Goal: Task Accomplishment & Management: Manage account settings

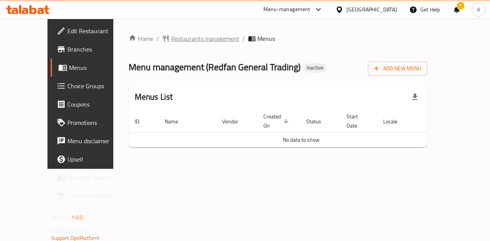
click at [179, 38] on span "Restaurants management" at bounding box center [205, 38] width 68 height 9
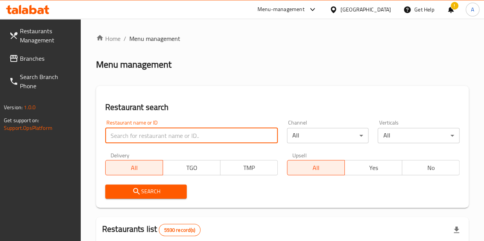
click at [141, 135] on input "search" at bounding box center [191, 135] width 173 height 15
type input "sky and green"
click button "Search" at bounding box center [146, 192] width 82 height 14
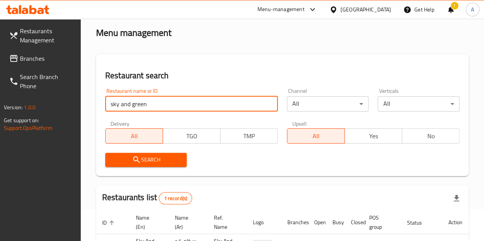
scroll to position [100, 0]
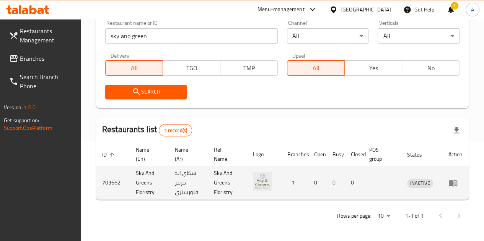
click at [447, 186] on td "enhanced table" at bounding box center [455, 183] width 26 height 34
click at [449, 184] on icon "enhanced table" at bounding box center [453, 183] width 8 height 7
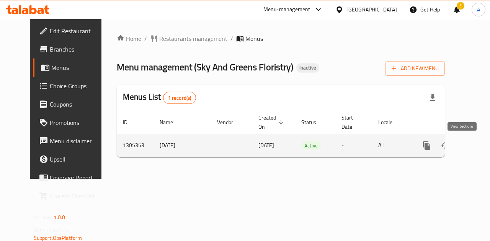
click at [477, 148] on icon "enhanced table" at bounding box center [481, 145] width 9 height 9
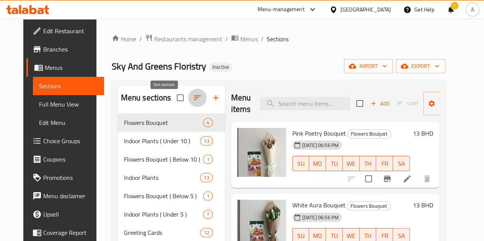
click at [193, 102] on icon "button" at bounding box center [197, 97] width 9 height 9
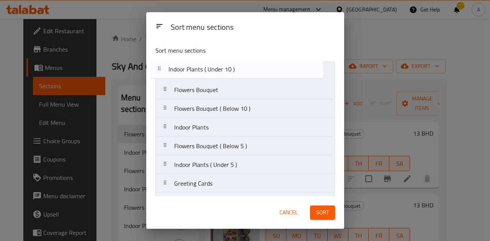
drag, startPoint x: 169, startPoint y: 94, endPoint x: 163, endPoint y: 72, distance: 23.4
click at [163, 72] on nav "Flowers Bouquet Indoor Plants ( Under 10 ) Flowers Bouquet ( Below 10 ) Indoor …" at bounding box center [244, 137] width 179 height 151
drag, startPoint x: 166, startPoint y: 165, endPoint x: 164, endPoint y: 64, distance: 100.6
click at [164, 64] on nav "Indoor Plants ( Under 10 ) Flowers Bouquet Flowers Bouquet ( Below 10 ) Indoor …" at bounding box center [244, 137] width 179 height 151
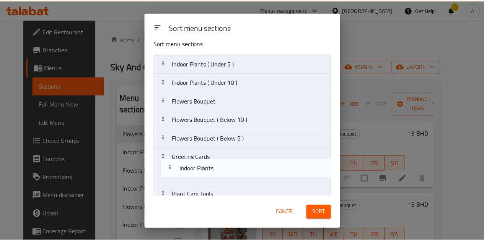
scroll to position [17, 0]
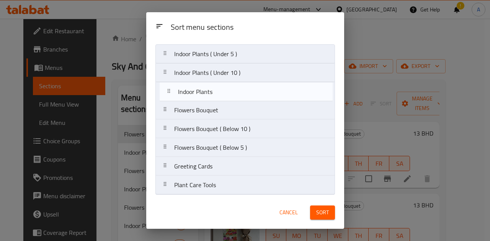
drag, startPoint x: 165, startPoint y: 148, endPoint x: 169, endPoint y: 92, distance: 56.8
click at [169, 92] on nav "Indoor Plants ( Under 5 ) Indoor Plants ( Under 10 ) Flowers Bouquet Flowers Bo…" at bounding box center [244, 119] width 179 height 151
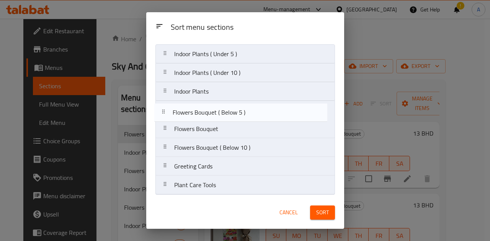
drag, startPoint x: 166, startPoint y: 150, endPoint x: 165, endPoint y: 113, distance: 36.7
click at [165, 113] on nav "Indoor Plants ( Under 5 ) Indoor Plants ( Under 10 ) Indoor Plants Flowers Bouq…" at bounding box center [244, 119] width 179 height 151
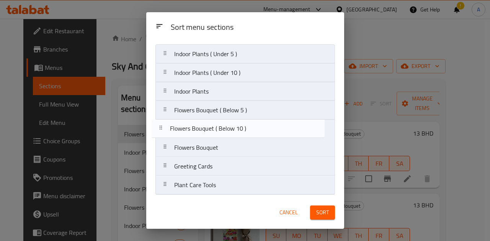
drag, startPoint x: 172, startPoint y: 146, endPoint x: 168, endPoint y: 125, distance: 22.1
click at [168, 125] on nav "Indoor Plants ( Under 5 ) Indoor Plants ( Under 10 ) Indoor Plants Flowers Bouq…" at bounding box center [244, 119] width 179 height 151
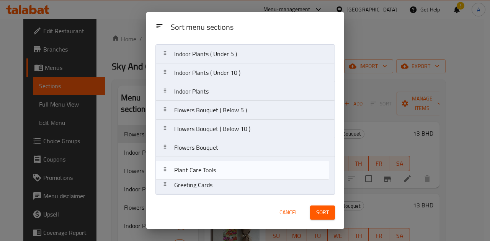
drag, startPoint x: 164, startPoint y: 184, endPoint x: 165, endPoint y: 166, distance: 17.2
click at [165, 166] on nav "Indoor Plants ( Under 5 ) Indoor Plants ( Under 10 ) Indoor Plants Flowers Bouq…" at bounding box center [244, 119] width 179 height 151
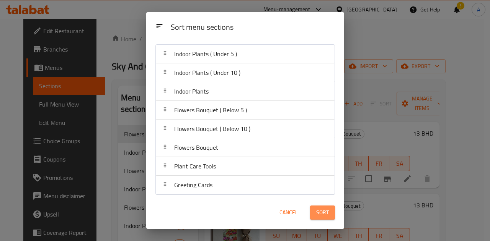
click at [320, 215] on span "Sort" at bounding box center [322, 213] width 13 height 10
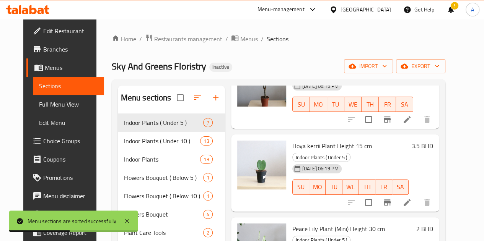
scroll to position [191, 0]
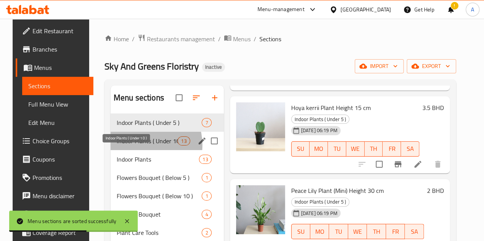
click at [133, 146] on span "Indoor Plants ( Under 10 )" at bounding box center [147, 141] width 61 height 9
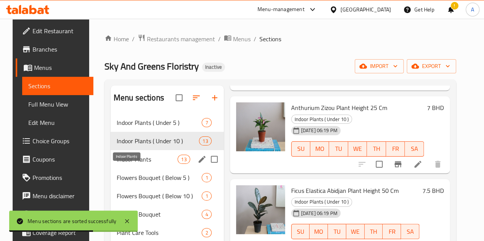
click at [135, 164] on span "Indoor Plants" at bounding box center [147, 159] width 61 height 9
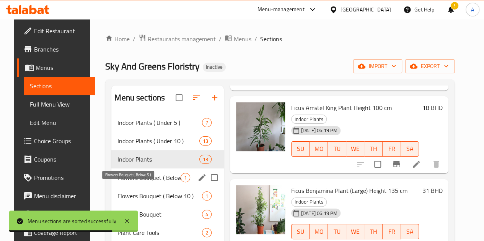
click at [144, 182] on span "Flowers Bouquet ( Below 5 )" at bounding box center [148, 177] width 63 height 9
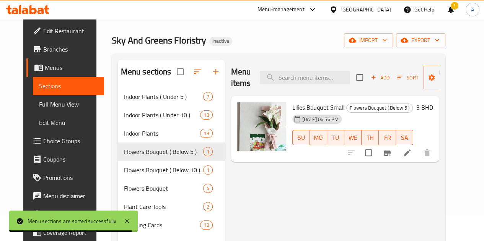
scroll to position [38, 0]
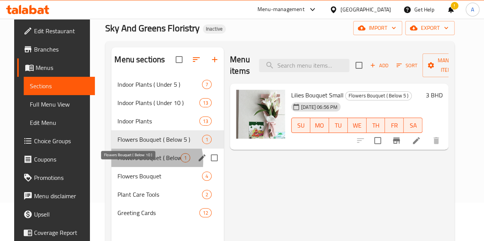
click at [132, 163] on span "Flowers Bouquet ( Below 10 )" at bounding box center [148, 157] width 63 height 9
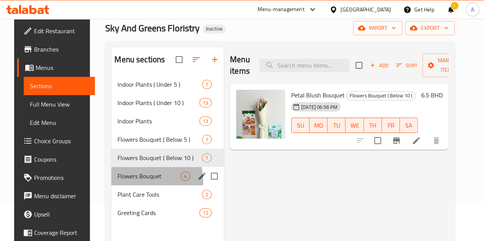
click at [124, 186] on div "Flowers Bouquet 4" at bounding box center [167, 176] width 112 height 18
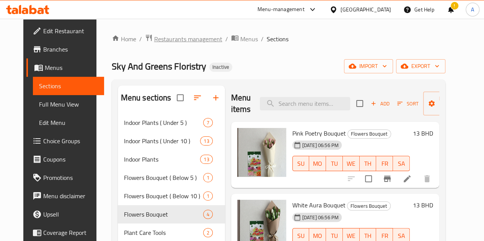
click at [198, 41] on span "Restaurants management" at bounding box center [188, 38] width 68 height 9
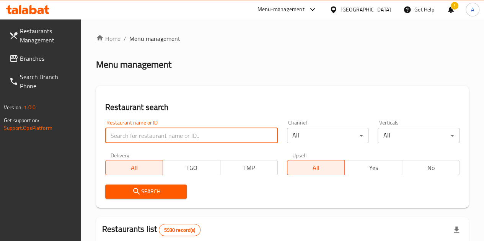
click at [155, 137] on input "search" at bounding box center [191, 135] width 173 height 15
type input "korean bakery"
click button "Search" at bounding box center [146, 192] width 82 height 14
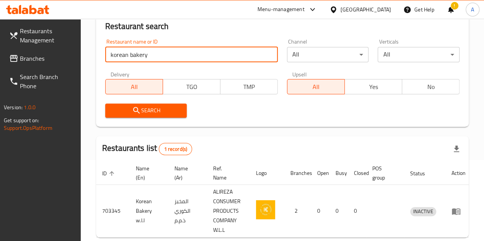
scroll to position [115, 0]
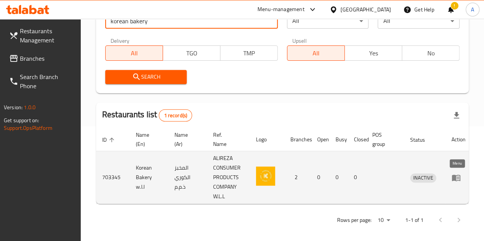
click at [458, 180] on icon "enhanced table" at bounding box center [455, 177] width 9 height 9
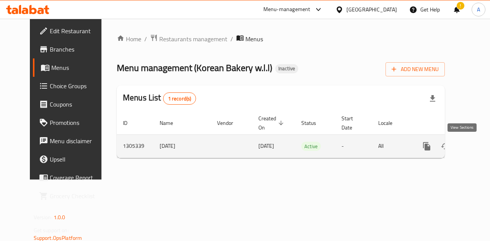
click at [477, 149] on icon "enhanced table" at bounding box center [481, 146] width 9 height 9
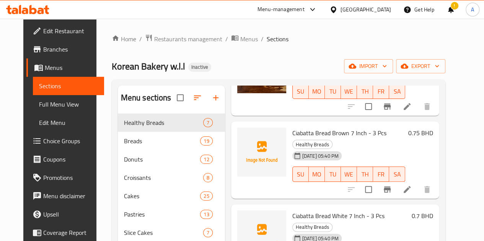
scroll to position [268, 0]
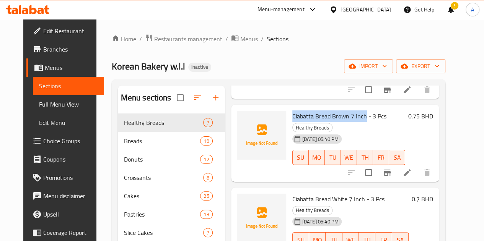
drag, startPoint x: 257, startPoint y: 114, endPoint x: 332, endPoint y: 113, distance: 75.0
click at [332, 113] on div "Ciabatta Bread Brown 7 Inch - 3 Pcs Healthy Breads [DATE] 05:40 PM SU MO TU WE …" at bounding box center [348, 143] width 119 height 71
copy span "Ciabatta Bread Brown 7 Inch"
click at [292, 115] on span "Ciabatta Bread Brown 7 Inch - 3 Pcs" at bounding box center [339, 116] width 94 height 11
click at [289, 114] on div "Ciabatta Bread Brown 7 Inch - 3 Pcs Healthy Breads [DATE] 05:40 PM SU MO TU WE …" at bounding box center [348, 143] width 119 height 71
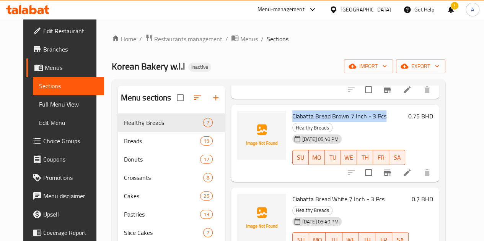
drag, startPoint x: 258, startPoint y: 114, endPoint x: 352, endPoint y: 110, distance: 93.8
click at [352, 110] on div "Ciabatta Bread Brown 7 Inch - 3 Pcs Healthy Breads [DATE] 05:40 PM SU MO TU WE …" at bounding box center [348, 143] width 119 height 71
copy span "Ciabatta Bread Brown 7 Inch - 3 Pcs"
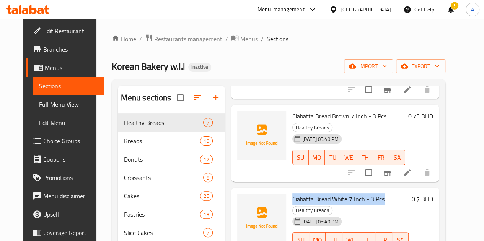
drag, startPoint x: 272, startPoint y: 189, endPoint x: 350, endPoint y: 181, distance: 79.2
click at [350, 191] on div "Ciabatta Bread White 7 Inch - 3 Pcs Healthy Breads [DATE] 05:40 PM SU MO TU WE …" at bounding box center [350, 226] width 122 height 71
copy span "Ciabatta Bread White 7 Inch - 3 Pcs"
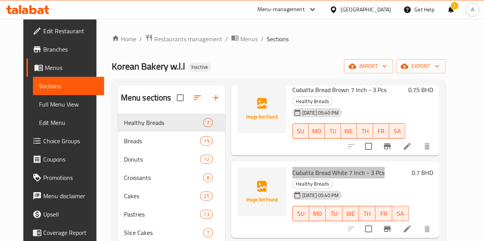
scroll to position [328, 0]
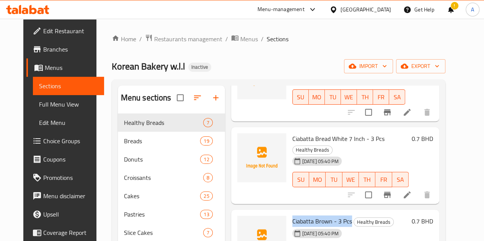
drag, startPoint x: 257, startPoint y: 200, endPoint x: 319, endPoint y: 201, distance: 62.0
click at [319, 213] on div "Ciabatta Brown - 3 Pcs Healthy Breads [DATE] 05:40 PM SU MO TU WE TH FR SA" at bounding box center [350, 243] width 122 height 60
copy span "Ciabatta Brown - 3 Pcs"
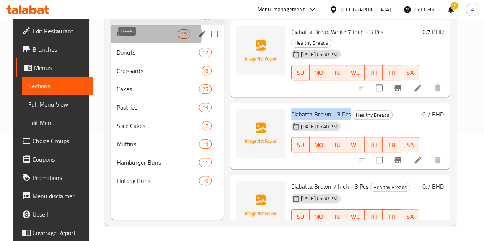
click at [125, 39] on span "Breads" at bounding box center [147, 33] width 61 height 9
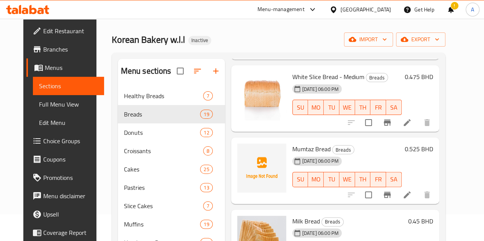
scroll to position [105, 0]
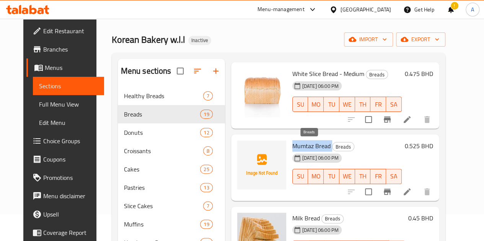
drag, startPoint x: 261, startPoint y: 146, endPoint x: 299, endPoint y: 148, distance: 38.3
click at [299, 148] on h6 "Mumtaz Bread Breads" at bounding box center [346, 146] width 109 height 11
copy h6 "Mumtaz Bread"
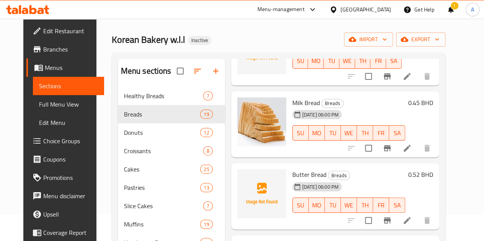
scroll to position [220, 0]
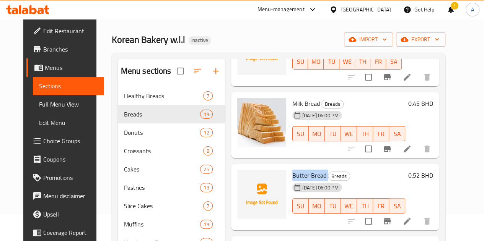
drag, startPoint x: 259, startPoint y: 173, endPoint x: 296, endPoint y: 171, distance: 37.5
click at [296, 171] on div "Butter Bread Breads [DATE] 06:00 PM SU MO TU WE TH FR SA" at bounding box center [348, 197] width 119 height 60
copy h6 "Butter Bread"
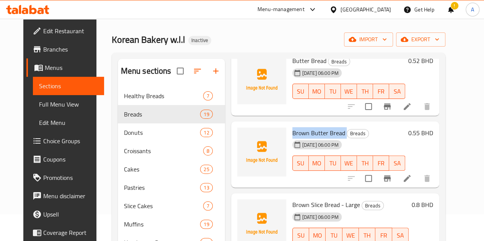
drag, startPoint x: 260, startPoint y: 130, endPoint x: 312, endPoint y: 132, distance: 52.1
click at [312, 132] on h6 "Brown Butter Bread Breads" at bounding box center [348, 133] width 113 height 11
copy h6 "Brown Butter Bread"
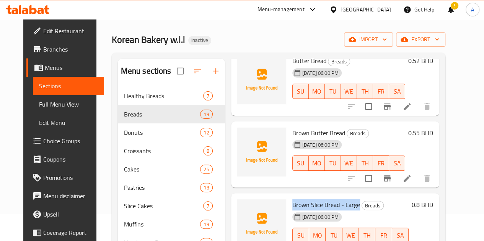
drag, startPoint x: 258, startPoint y: 202, endPoint x: 326, endPoint y: 202, distance: 67.7
click at [326, 202] on div "Brown Slice Bread - Large Breads [DATE] 06:00 PM SU MO TU WE TH FR SA" at bounding box center [350, 227] width 122 height 60
copy span "Brown Slice Bread - Large"
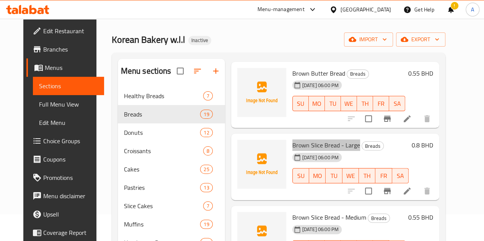
scroll to position [449, 0]
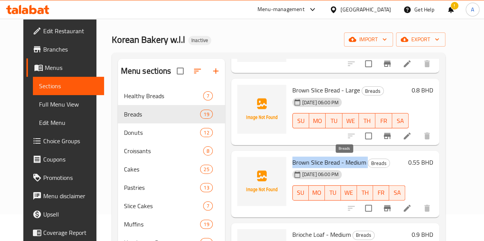
drag, startPoint x: 257, startPoint y: 163, endPoint x: 334, endPoint y: 164, distance: 77.6
click at [334, 164] on div "Brown Slice Bread - Medium Breads [DATE] 06:00 PM SU MO TU WE TH FR SA" at bounding box center [348, 184] width 119 height 60
copy h6 "Brown Slice Bread - Medium"
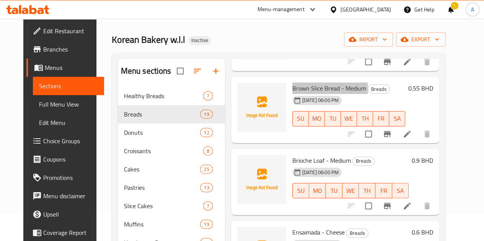
scroll to position [487, 0]
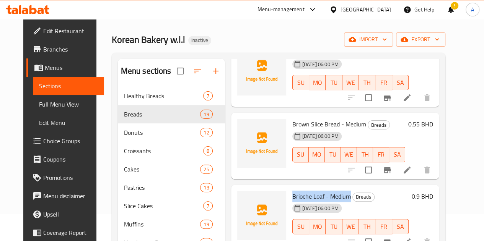
drag, startPoint x: 257, startPoint y: 194, endPoint x: 316, endPoint y: 198, distance: 59.0
click at [316, 198] on div "Brioche Loaf - Medium Breads [DATE] 06:00 PM SU MO TU WE TH FR SA" at bounding box center [350, 218] width 122 height 60
copy span "Brioche Loaf - Medium"
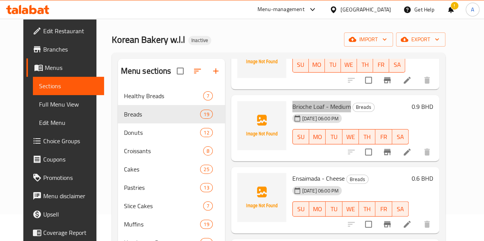
scroll to position [564, 0]
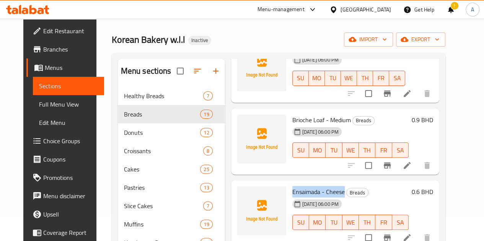
drag, startPoint x: 259, startPoint y: 192, endPoint x: 311, endPoint y: 188, distance: 52.2
click at [311, 188] on div "Ensaimada - Cheese Breads [DATE] 06:00 PM SU MO TU WE TH FR SA" at bounding box center [350, 214] width 122 height 60
click at [292, 189] on span "Ensaimada - Cheese" at bounding box center [318, 191] width 52 height 11
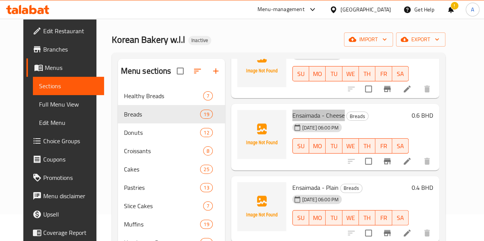
scroll to position [679, 0]
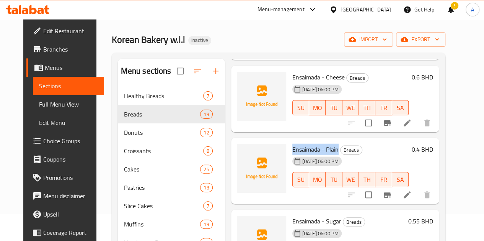
drag, startPoint x: 260, startPoint y: 150, endPoint x: 305, endPoint y: 146, distance: 44.9
click at [305, 146] on span "Ensaimada - Plain" at bounding box center [315, 149] width 46 height 11
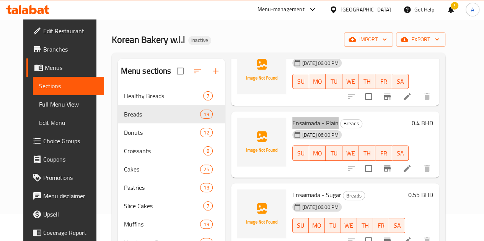
scroll to position [717, 0]
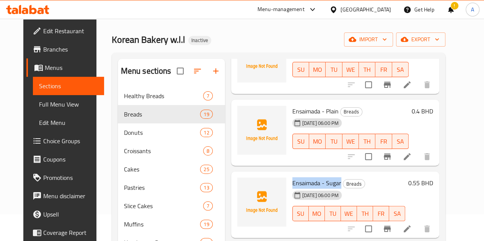
drag, startPoint x: 259, startPoint y: 183, endPoint x: 308, endPoint y: 186, distance: 48.6
click at [308, 186] on h6 "Ensaimada - Sugar Breads" at bounding box center [348, 183] width 113 height 11
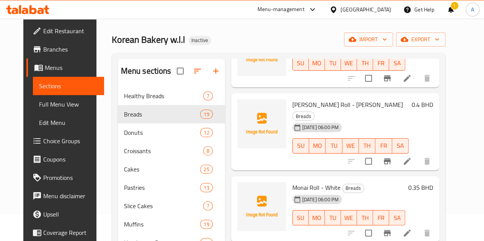
scroll to position [870, 0]
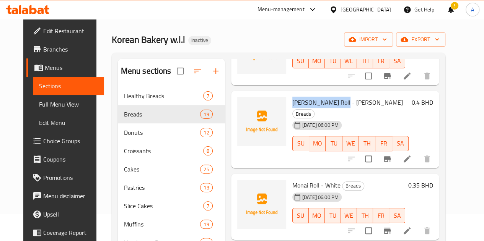
drag, startPoint x: 259, startPoint y: 103, endPoint x: 308, endPoint y: 98, distance: 49.3
click at [308, 98] on span "[PERSON_NAME] Roll - [PERSON_NAME]" at bounding box center [347, 102] width 111 height 11
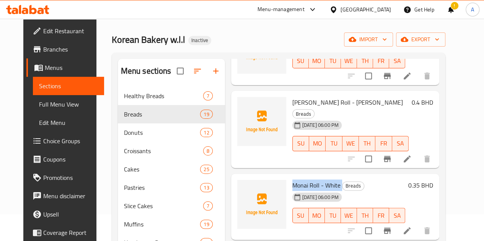
drag, startPoint x: 260, startPoint y: 176, endPoint x: 308, endPoint y: 171, distance: 47.7
click at [308, 177] on div "Monai Roll - White Breads [DATE] 06:00 PM SU MO TU WE TH FR SA" at bounding box center [348, 207] width 119 height 60
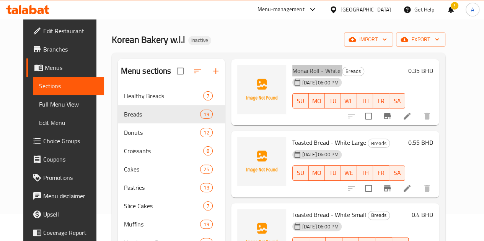
scroll to position [1023, 0]
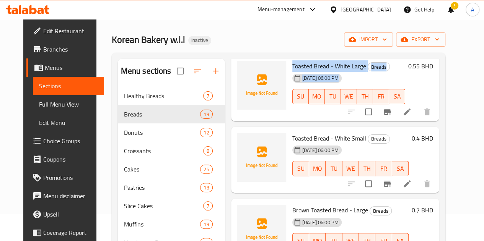
drag, startPoint x: 260, startPoint y: 95, endPoint x: 343, endPoint y: 60, distance: 90.4
click at [343, 61] on h6 "Toasted Bread - White Large Breads" at bounding box center [348, 66] width 113 height 11
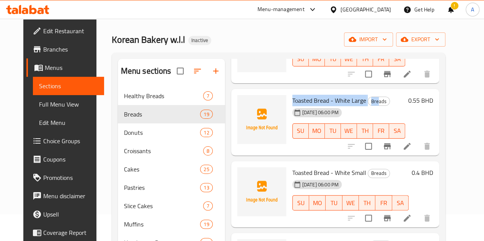
scroll to position [1014, 0]
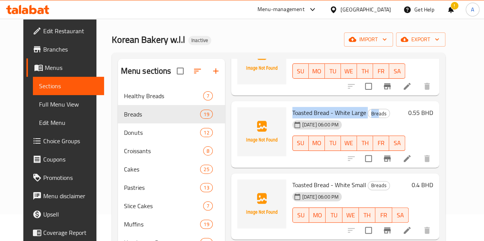
drag, startPoint x: 264, startPoint y: 99, endPoint x: 259, endPoint y: 102, distance: 6.2
click at [292, 107] on span "Toasted Bread - White Large" at bounding box center [329, 112] width 74 height 11
click at [289, 104] on div "Toasted Bread - White Large Breads [DATE] 06:00 PM SU MO TU WE TH FR SA" at bounding box center [348, 134] width 119 height 60
drag, startPoint x: 258, startPoint y: 101, endPoint x: 333, endPoint y: 99, distance: 75.0
click at [333, 104] on div "Toasted Bread - White Large Breads [DATE] 06:00 PM SU MO TU WE TH FR SA" at bounding box center [348, 134] width 119 height 60
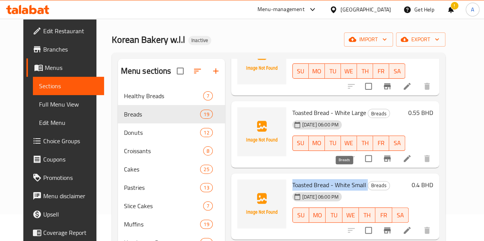
drag, startPoint x: 259, startPoint y: 174, endPoint x: 337, endPoint y: 173, distance: 78.1
click at [337, 177] on div "Toasted Bread - White Small Breads [DATE] 06:00 PM SU MO TU WE TH FR SA" at bounding box center [350, 207] width 122 height 60
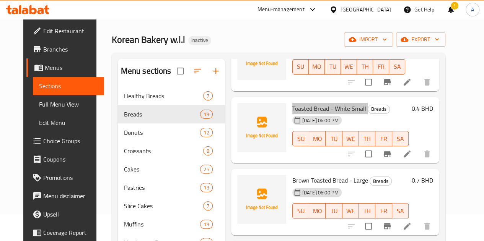
scroll to position [1129, 0]
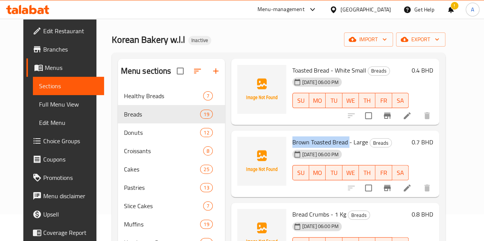
drag, startPoint x: 258, startPoint y: 130, endPoint x: 316, endPoint y: 128, distance: 57.4
click at [316, 134] on div "Brown Toasted Bread - Large Breads [DATE] 06:00 PM SU MO TU WE TH FR SA" at bounding box center [350, 164] width 122 height 60
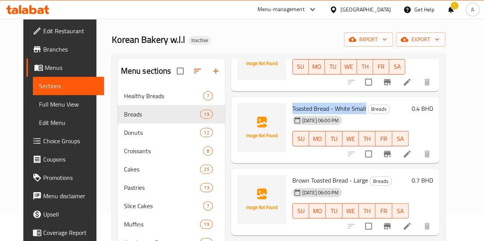
drag, startPoint x: 275, startPoint y: 95, endPoint x: 333, endPoint y: 101, distance: 58.0
click at [333, 101] on div "Toasted Bread - White Small Breads [DATE] 06:00 PM SU MO TU WE TH FR SA" at bounding box center [350, 130] width 122 height 60
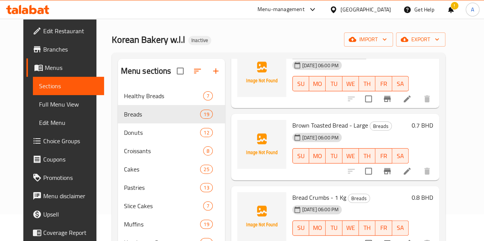
scroll to position [1160, 0]
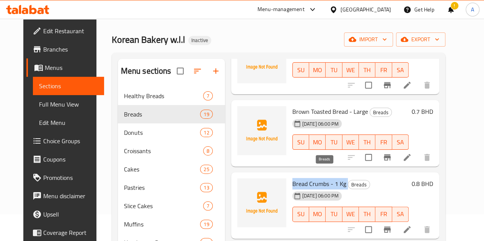
drag, startPoint x: 259, startPoint y: 171, endPoint x: 314, endPoint y: 172, distance: 55.1
click at [314, 179] on h6 "Bread Crumbs - 1 Kg Breads" at bounding box center [350, 184] width 116 height 11
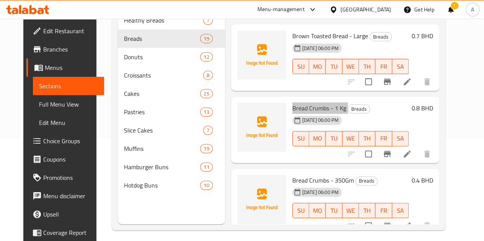
scroll to position [107, 0]
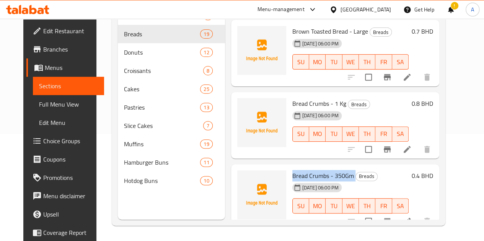
drag, startPoint x: 260, startPoint y: 165, endPoint x: 321, endPoint y: 163, distance: 61.2
click at [321, 171] on h6 "Bread Crumbs - 350Gm Breads" at bounding box center [350, 176] width 116 height 11
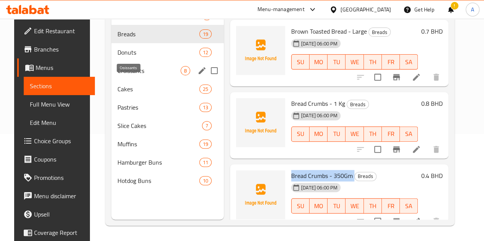
click at [129, 75] on span "Croissants" at bounding box center [148, 70] width 63 height 9
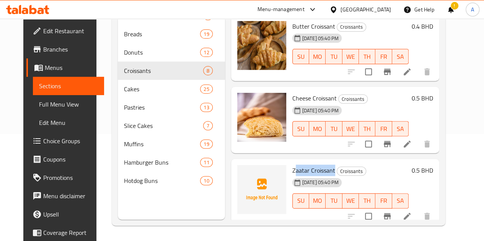
drag, startPoint x: 263, startPoint y: 167, endPoint x: 299, endPoint y: 168, distance: 36.0
click at [300, 169] on span "Zaatar Croissant" at bounding box center [313, 170] width 43 height 11
click at [293, 167] on span "Zaatar Croissant" at bounding box center [313, 170] width 43 height 11
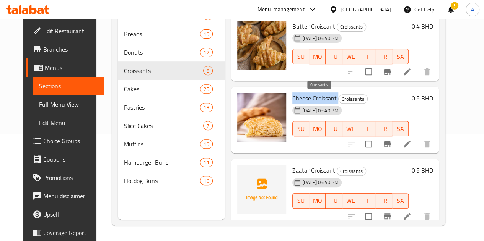
drag, startPoint x: 258, startPoint y: 96, endPoint x: 305, endPoint y: 98, distance: 47.5
click at [305, 98] on div "Cheese Croissant Croissants [DATE] 05:40 PM SU MO TU WE TH FR SA" at bounding box center [350, 120] width 122 height 60
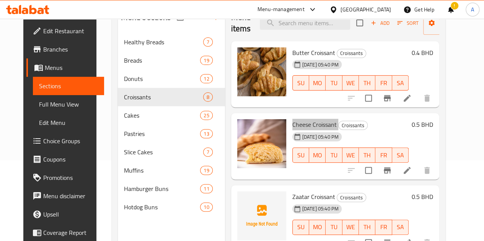
scroll to position [69, 0]
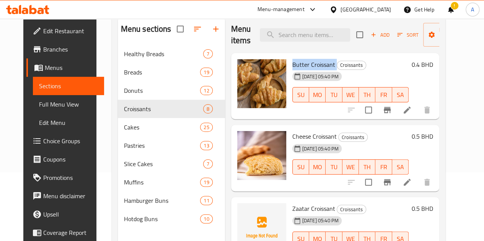
drag, startPoint x: 259, startPoint y: 63, endPoint x: 303, endPoint y: 68, distance: 44.2
click at [303, 68] on h6 "Butter Croissant Croissants" at bounding box center [350, 64] width 116 height 11
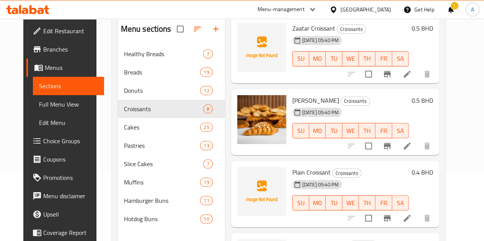
scroll to position [191, 0]
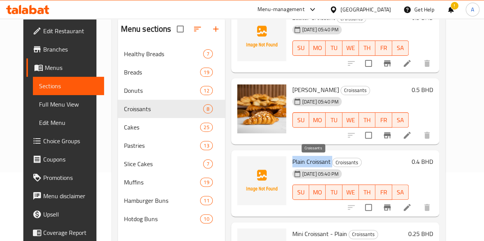
drag, startPoint x: 260, startPoint y: 160, endPoint x: 302, endPoint y: 158, distance: 41.7
click at [302, 158] on h6 "Plain Croissant Croissants" at bounding box center [350, 161] width 116 height 11
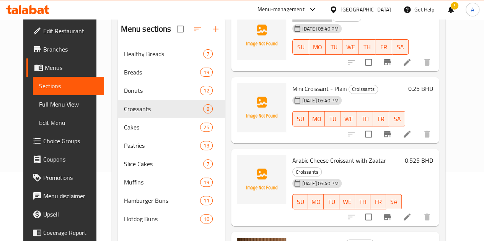
scroll to position [344, 0]
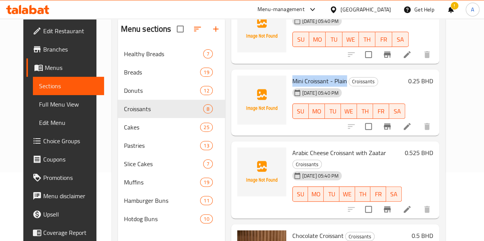
drag, startPoint x: 257, startPoint y: 81, endPoint x: 314, endPoint y: 76, distance: 57.3
click at [314, 76] on div "Mini Croissant - Plain Croissants [DATE] 05:40 PM SU MO TU WE TH FR SA" at bounding box center [348, 103] width 119 height 60
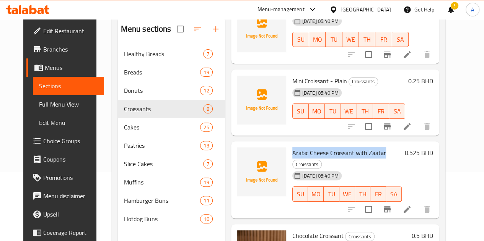
drag, startPoint x: 261, startPoint y: 150, endPoint x: 352, endPoint y: 142, distance: 91.0
click at [352, 142] on div "Arabic Cheese Croissant with Zaatar Croissants [DATE] 05:40 PM SU MO TU WE TH F…" at bounding box center [335, 180] width 208 height 77
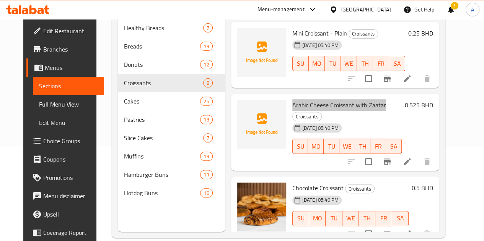
scroll to position [107, 0]
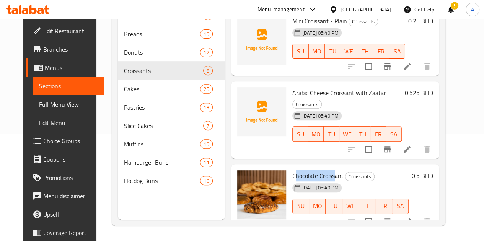
drag, startPoint x: 261, startPoint y: 163, endPoint x: 303, endPoint y: 160, distance: 42.2
click at [303, 170] on span "Chocolate Croissant" at bounding box center [317, 175] width 51 height 11
click at [294, 170] on span "Chocolate Croissant" at bounding box center [317, 175] width 51 height 11
click at [292, 170] on span "Chocolate Croissant" at bounding box center [317, 175] width 51 height 11
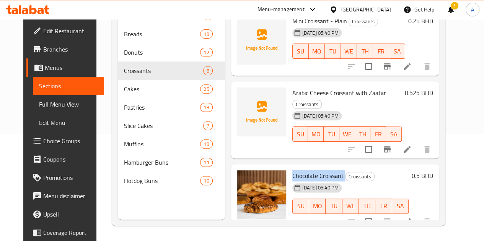
click at [292, 170] on span "Chocolate Croissant" at bounding box center [317, 175] width 51 height 11
